Goal: Check status

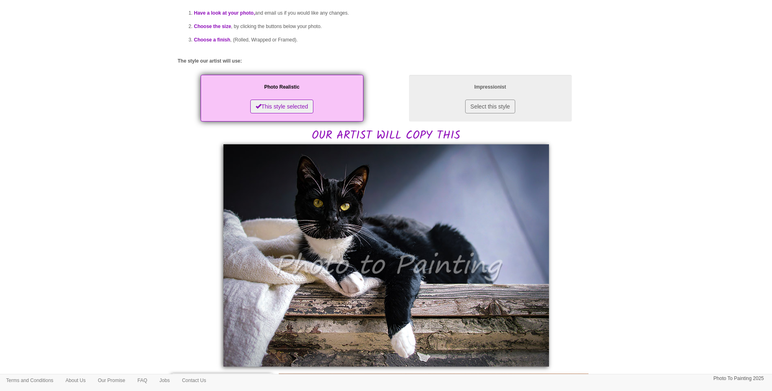
scroll to position [135, 0]
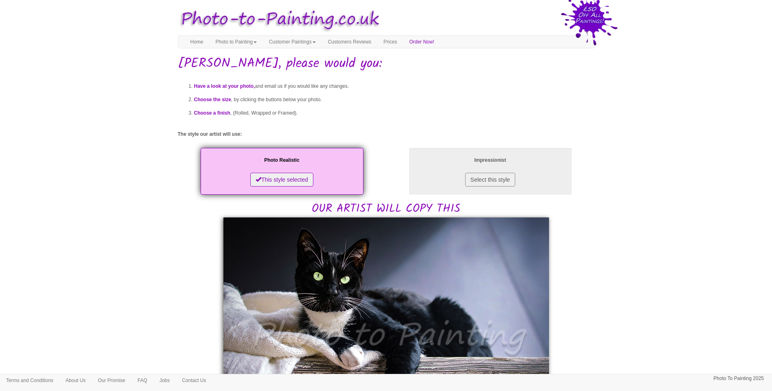
drag, startPoint x: 330, startPoint y: 100, endPoint x: 301, endPoint y: 25, distance: 80.6
click at [330, 100] on li "Choose the size , by clicking the buttons below your photo." at bounding box center [394, 99] width 400 height 13
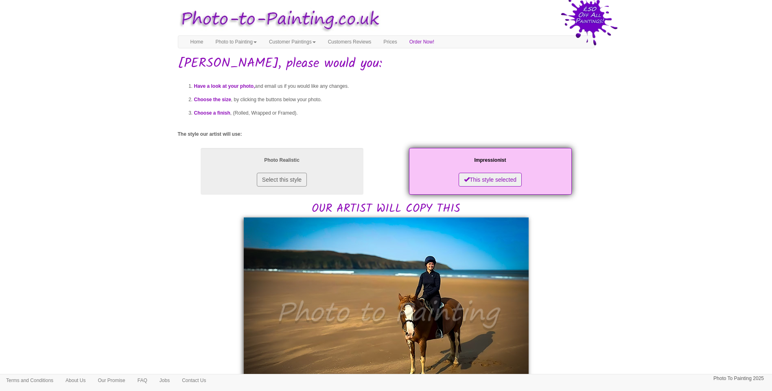
click at [734, 256] on body "Your painting - risk free Toggle navigation Menu Home Photo to Painting Photo t…" at bounding box center [386, 386] width 772 height 765
click at [296, 0] on html "Your painting - risk free Toggle navigation Menu Home Photo to Painting Photo t…" at bounding box center [386, 384] width 772 height 769
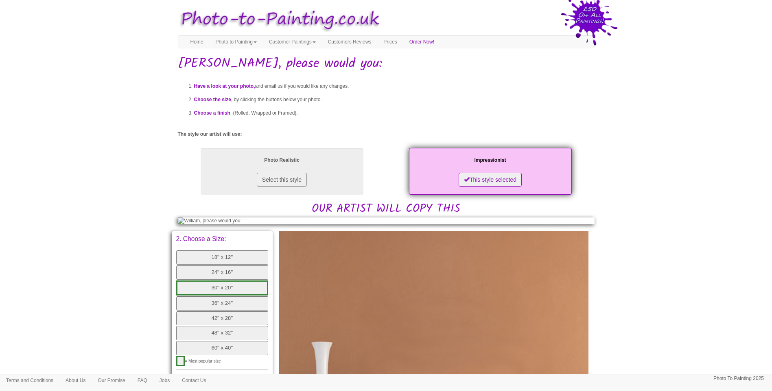
click at [745, 299] on body "Your painting - risk free Toggle navigation Menu Home Photo to Painting Photo t…" at bounding box center [386, 291] width 772 height 574
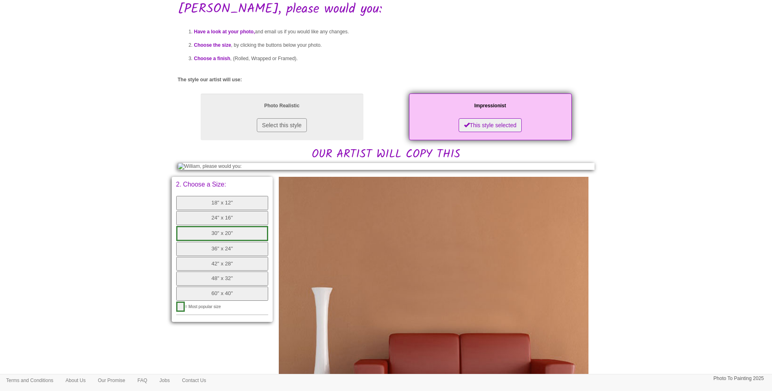
scroll to position [122, 0]
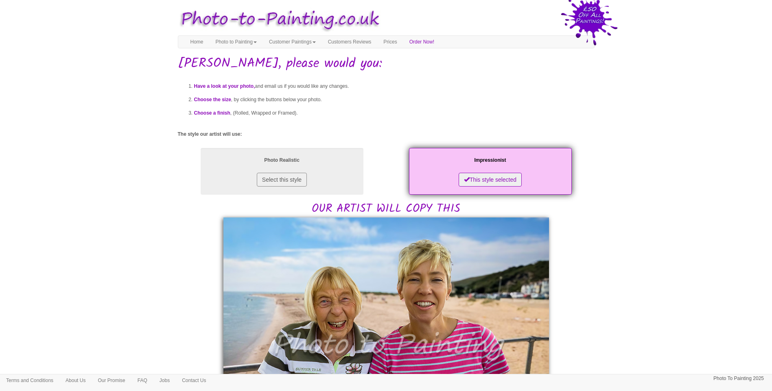
click at [700, 230] on body "Your painting - risk free Toggle navigation Menu Home Photo to Painting Photo t…" at bounding box center [386, 389] width 772 height 770
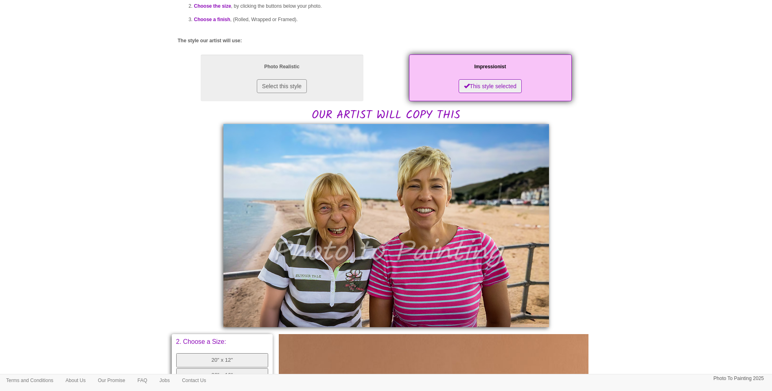
scroll to position [112, 0]
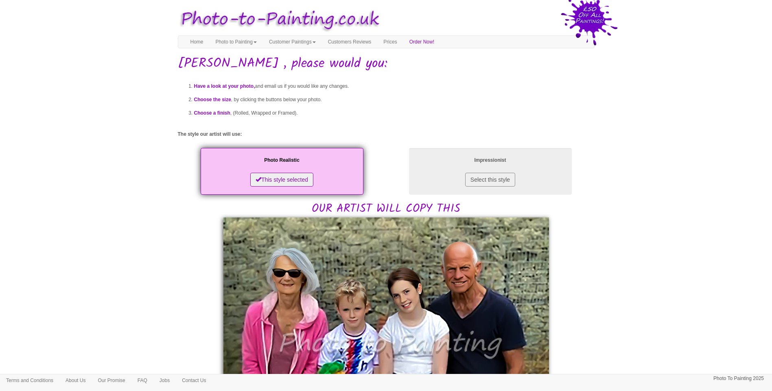
click at [745, 269] on body "Your painting - risk free Toggle navigation Menu Home Photo to Painting Photo t…" at bounding box center [386, 395] width 772 height 782
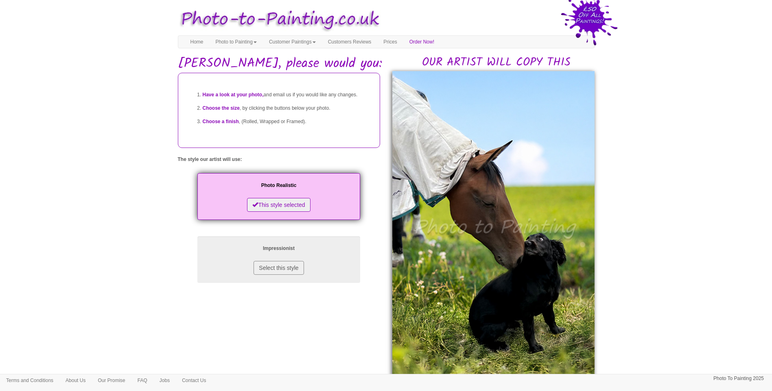
click at [627, 282] on body "Your painting - risk free Toggle navigation Menu Home Photo to Painting Photo t…" at bounding box center [386, 373] width 772 height 738
